Goal: Unclear

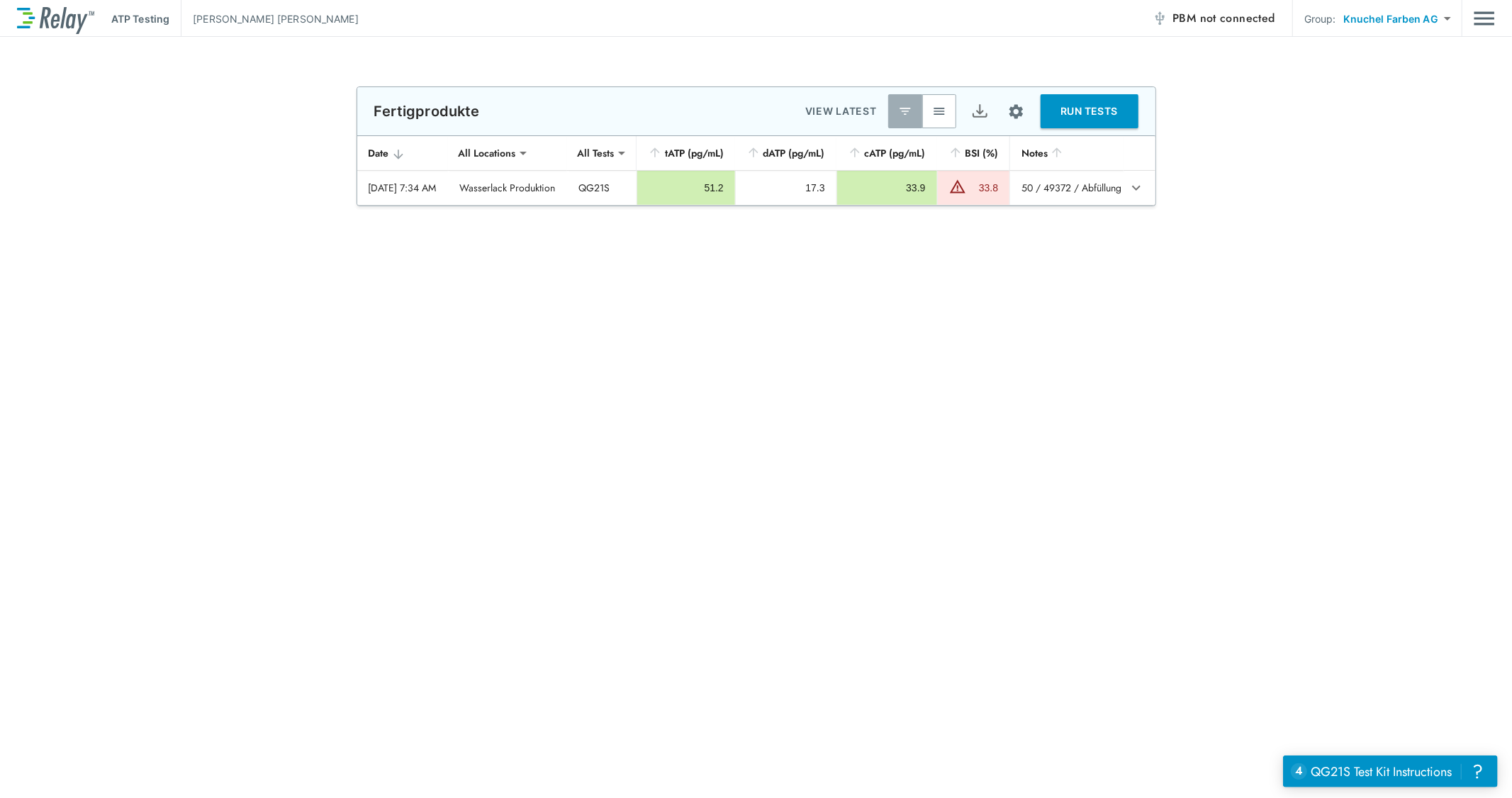
type input "**********"
type input "*****"
